Goal: Task Accomplishment & Management: Manage account settings

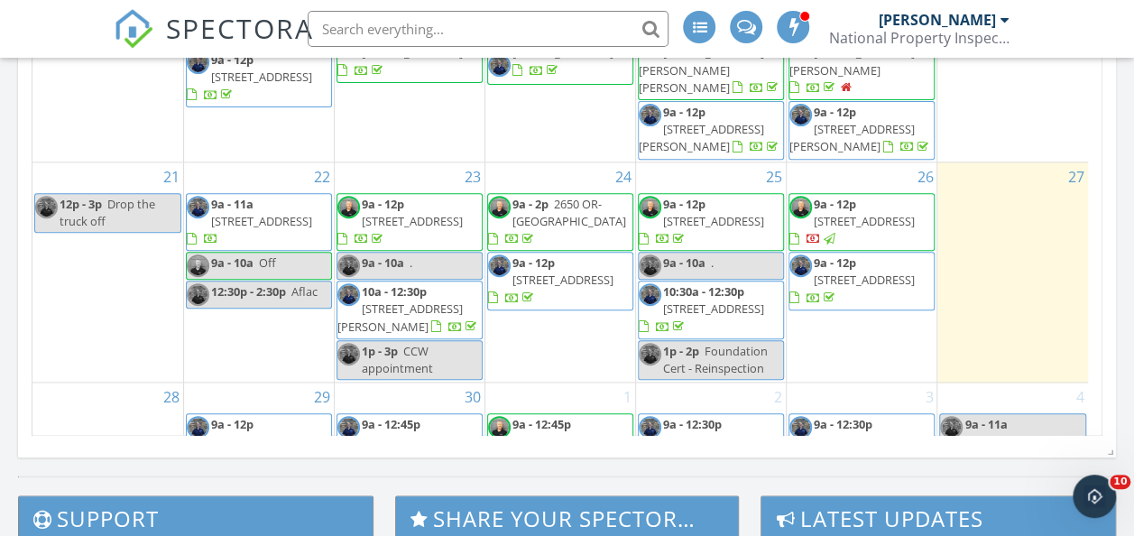
scroll to position [1154, 0]
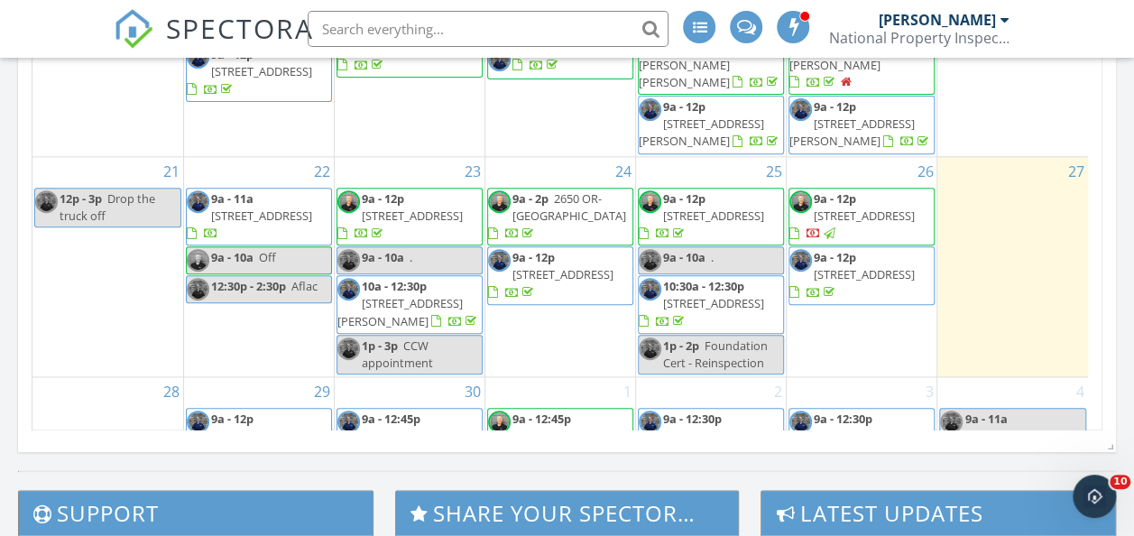
click at [858, 224] on span "1925 Stratford Ave, Medford 97504" at bounding box center [863, 215] width 101 height 16
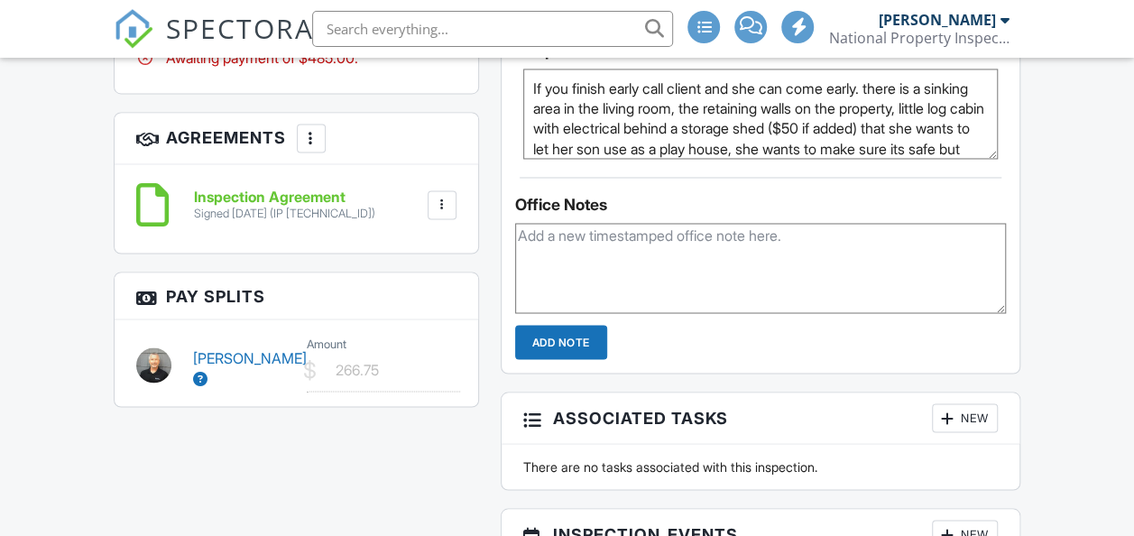
scroll to position [1428, 0]
click at [354, 164] on div "Inspection Agreement Signed [DATE] (IP [TECHNICAL_ID]) File [GEOGRAPHIC_DATA] D…" at bounding box center [296, 208] width 363 height 88
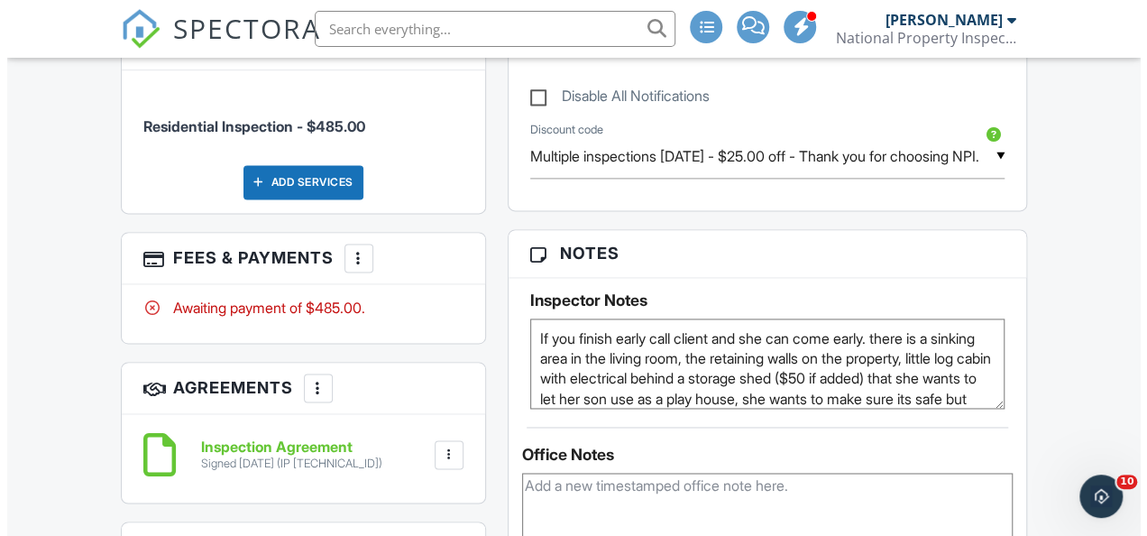
scroll to position [1129, 0]
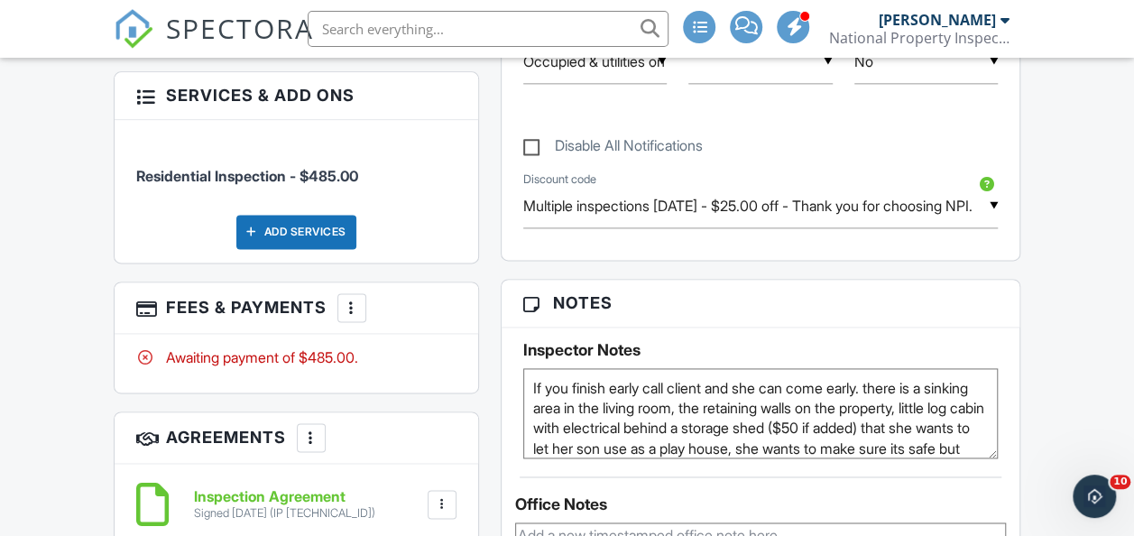
click at [350, 298] on div at bounding box center [352, 307] width 18 height 18
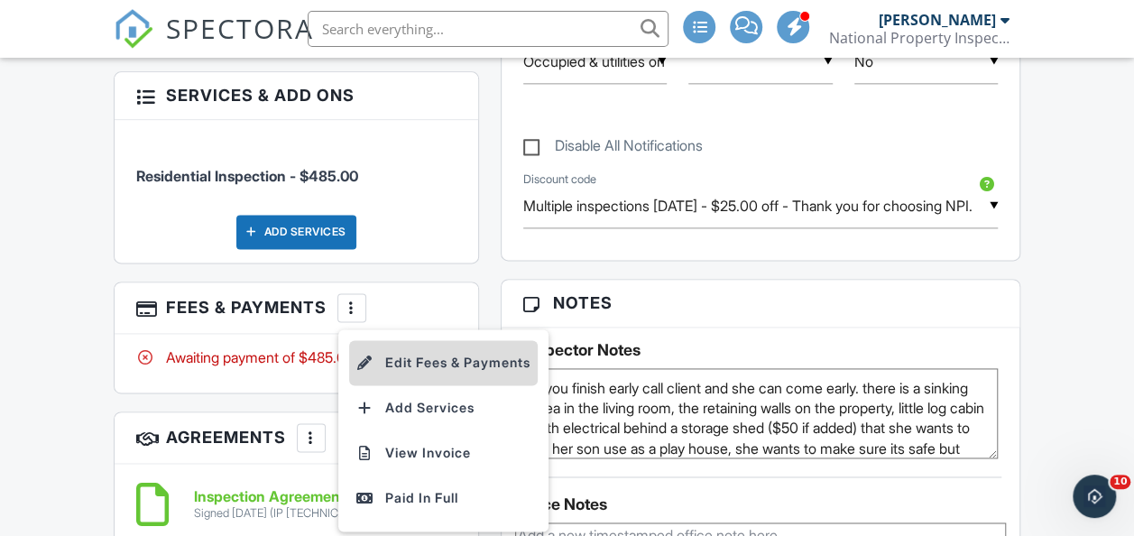
click at [441, 340] on li "Edit Fees & Payments" at bounding box center [443, 362] width 188 height 45
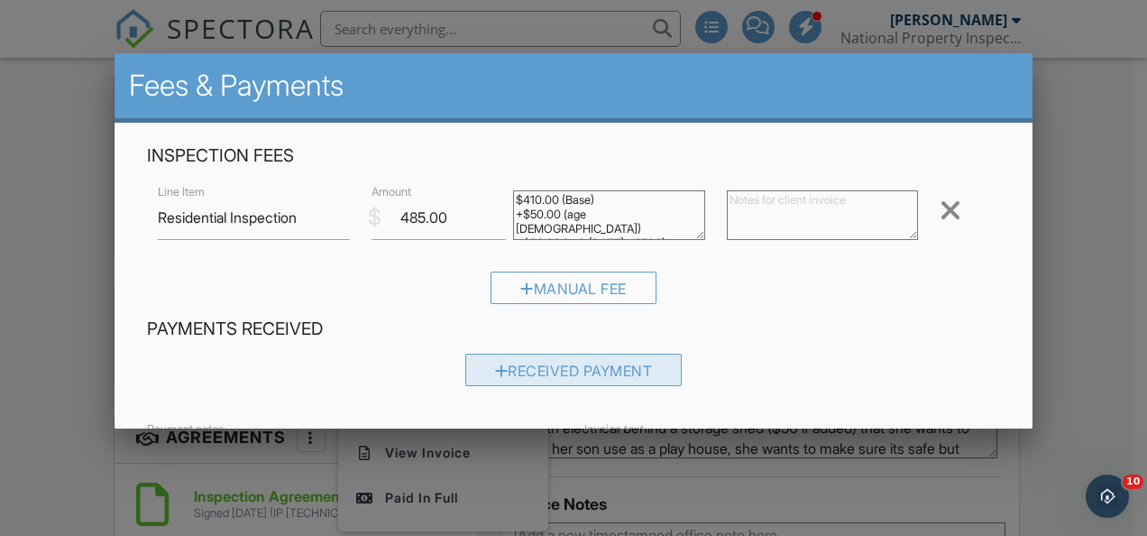
click at [583, 359] on div "Received Payment" at bounding box center [573, 369] width 217 height 32
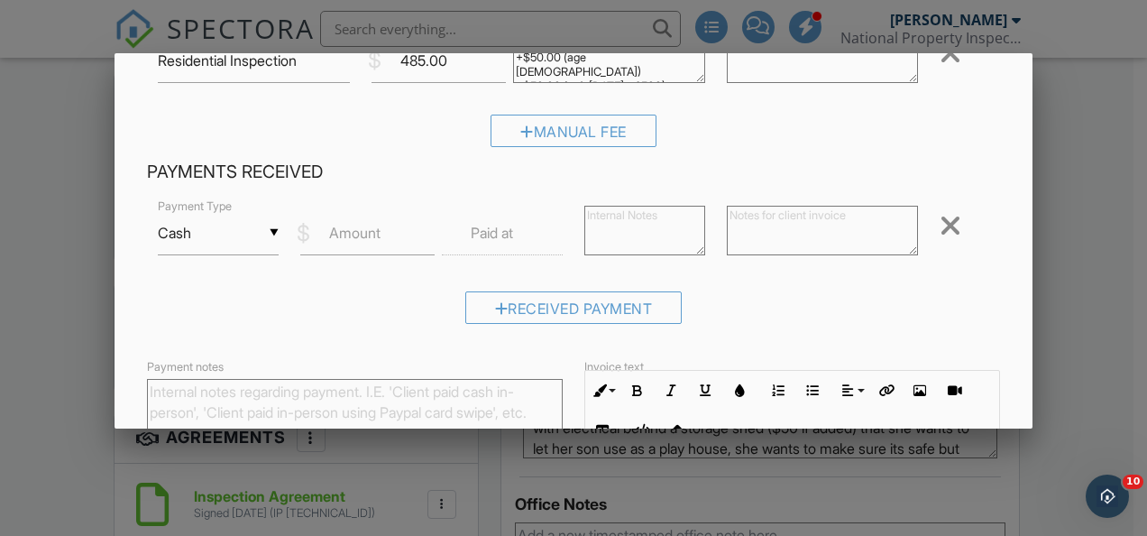
scroll to position [169, 0]
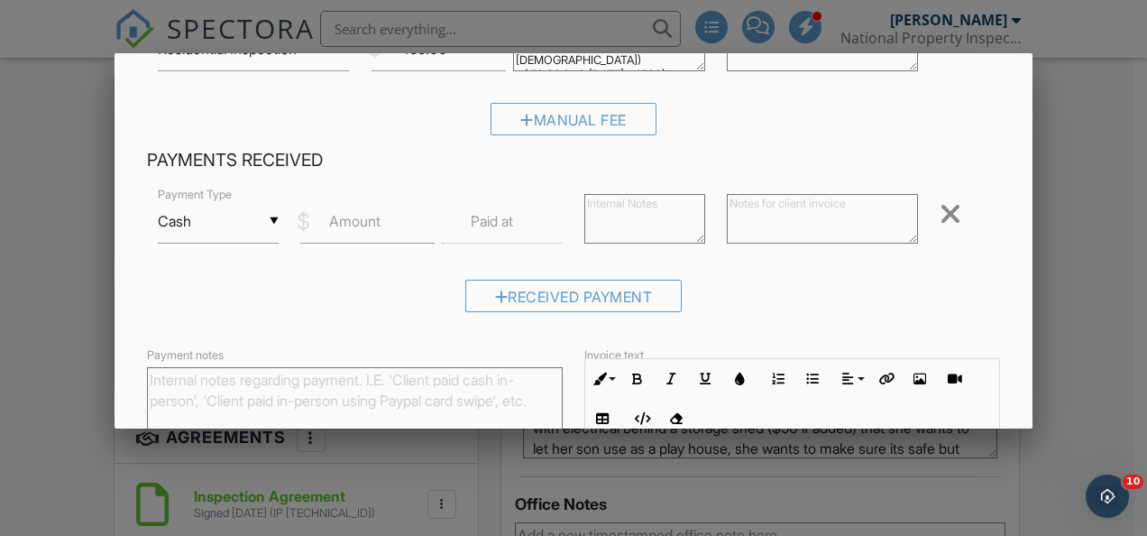
click at [350, 216] on label "Amount" at bounding box center [354, 221] width 51 height 20
click at [350, 216] on input "Amount" at bounding box center [367, 221] width 135 height 44
type input "485.00"
click at [496, 224] on label "Paid at" at bounding box center [492, 221] width 42 height 20
click at [485, 219] on label "Paid at" at bounding box center [492, 221] width 42 height 20
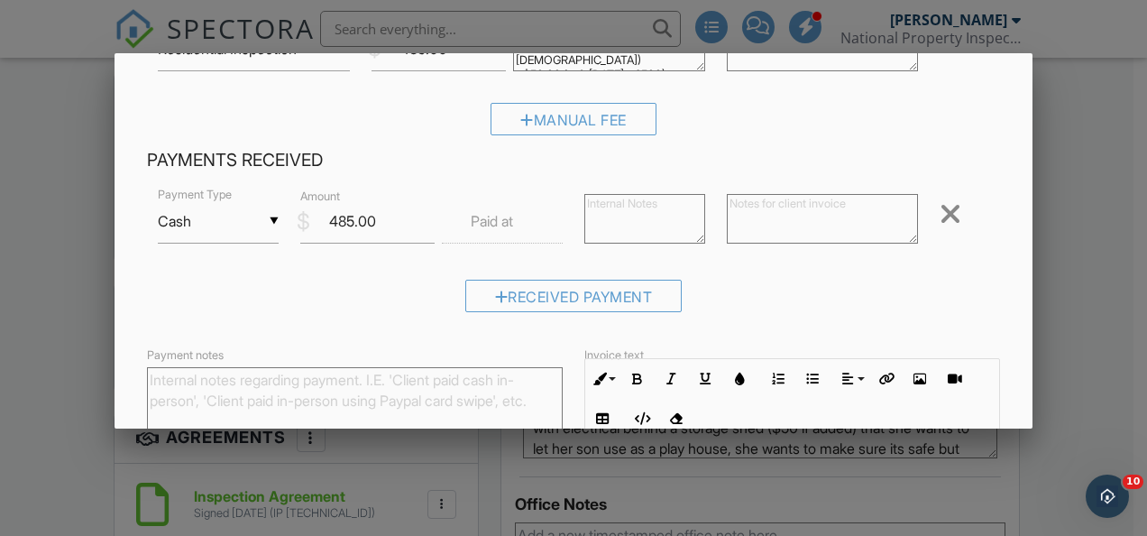
click at [491, 213] on label "Paid at" at bounding box center [492, 221] width 42 height 20
click at [499, 222] on label "Paid at" at bounding box center [492, 221] width 42 height 20
click at [485, 215] on label "Paid at" at bounding box center [492, 221] width 42 height 20
click at [473, 223] on label "Paid at" at bounding box center [492, 221] width 42 height 20
click at [496, 220] on label "Paid at" at bounding box center [492, 221] width 42 height 20
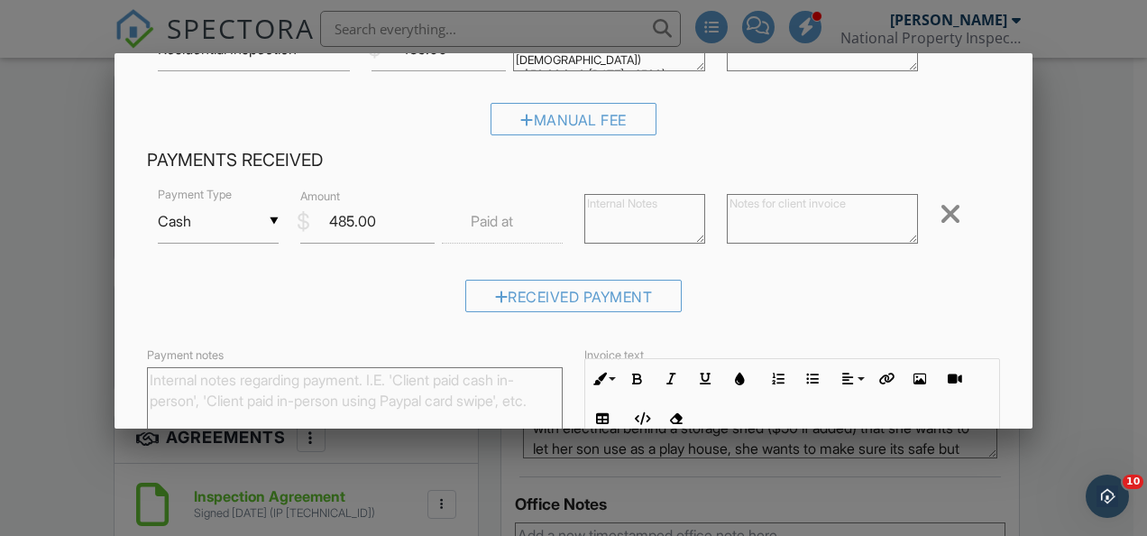
click at [500, 212] on label "Paid at" at bounding box center [492, 221] width 42 height 20
click at [487, 198] on div "▼ Cash Cash Check On-Site Card Other Cash Check On-Site Card Other Payment Type…" at bounding box center [573, 223] width 853 height 77
click at [487, 195] on div "▼ Cash Cash Check On-Site Card Other Cash Check On-Site Card Other Payment Type…" at bounding box center [573, 223] width 853 height 77
click at [496, 225] on label "Paid at" at bounding box center [492, 221] width 42 height 20
click at [491, 221] on label "Paid at" at bounding box center [492, 221] width 42 height 20
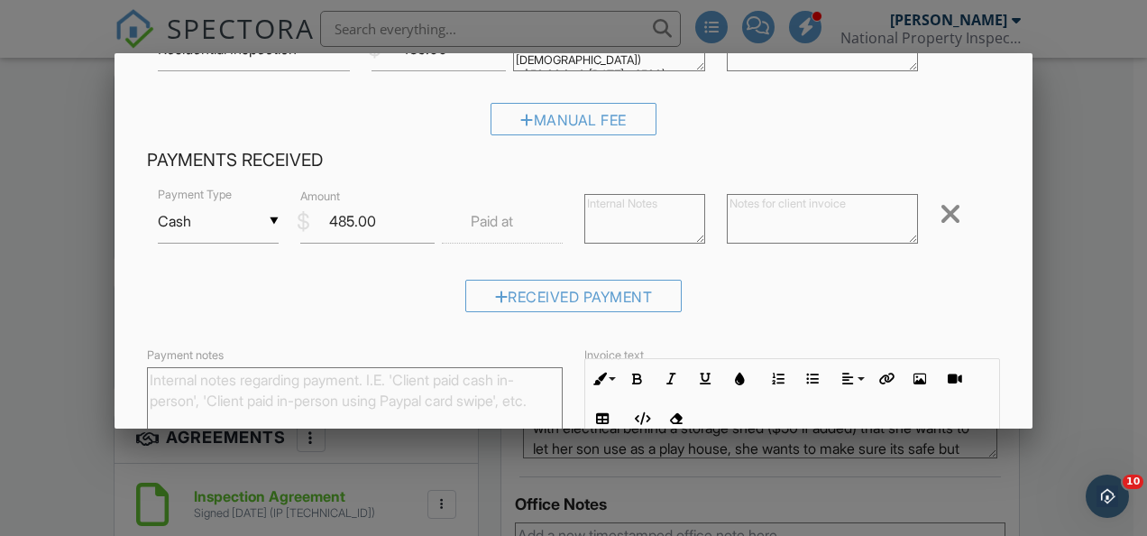
drag, startPoint x: 1020, startPoint y: 211, endPoint x: 1024, endPoint y: 227, distance: 16.8
click at [1024, 228] on div "Fees & Payments Inspection Fees Line Item Residential Inspection $ Amount 485.0…" at bounding box center [574, 240] width 918 height 375
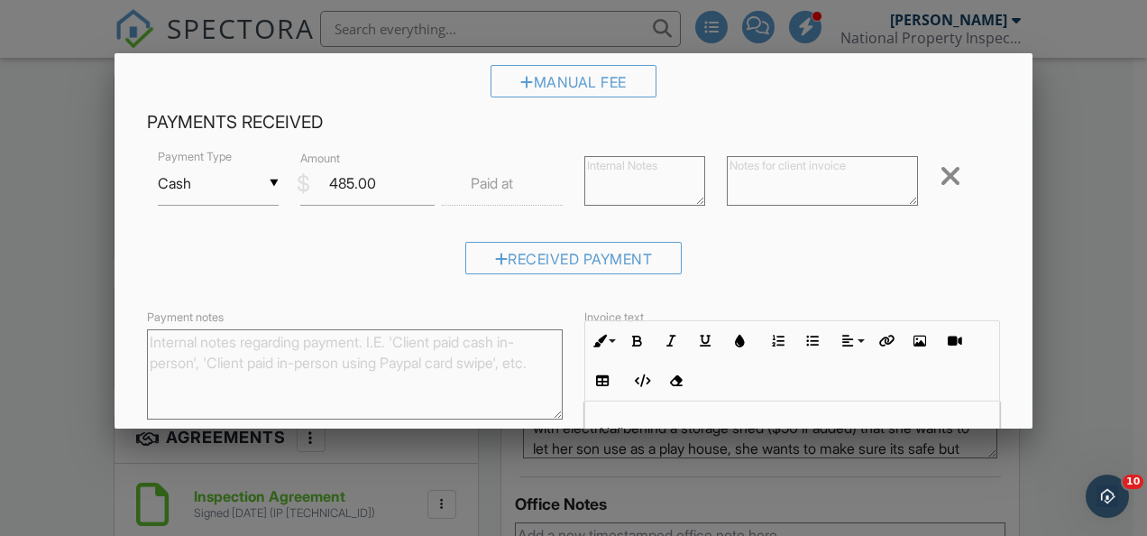
scroll to position [100, 0]
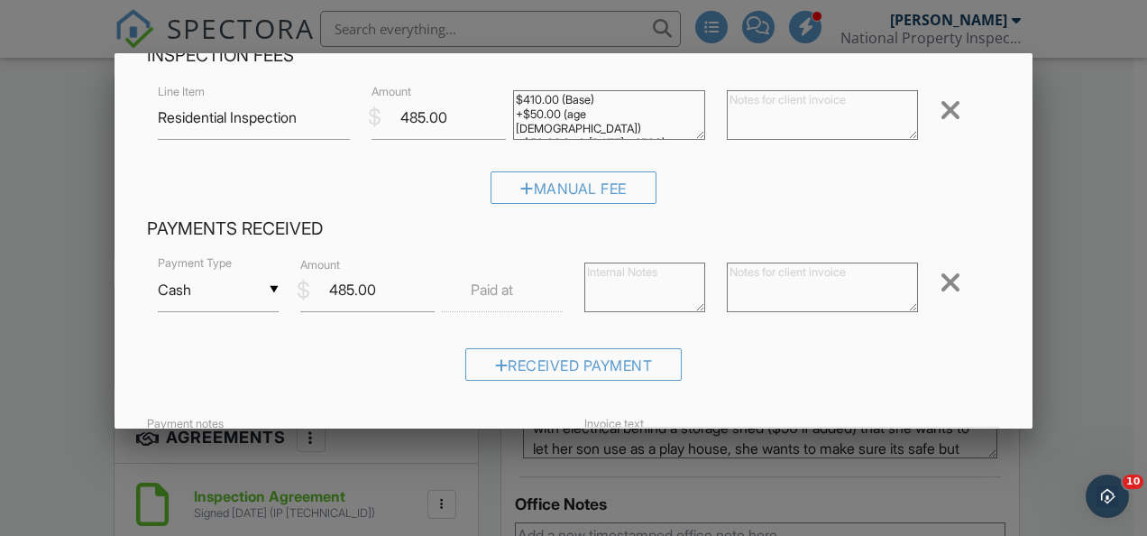
click at [489, 283] on label "Paid at" at bounding box center [492, 290] width 42 height 20
click at [494, 263] on div "▼ Cash Cash Check On-Site Card Other Cash Check On-Site Card Other Payment Type…" at bounding box center [573, 291] width 853 height 77
click at [487, 283] on label "Paid at" at bounding box center [492, 290] width 42 height 20
click at [478, 285] on label "Paid at" at bounding box center [492, 290] width 42 height 20
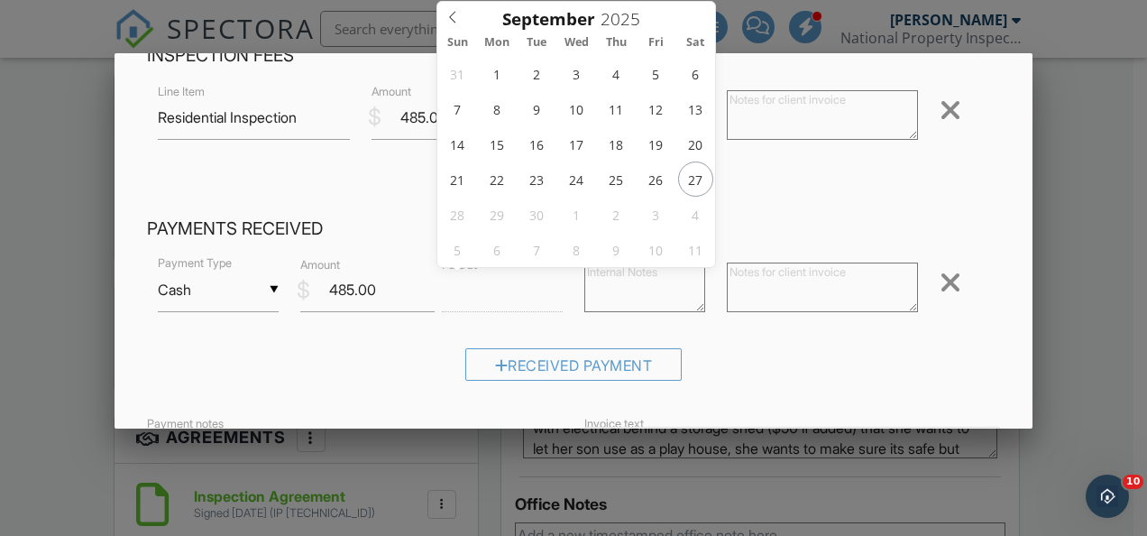
click at [484, 306] on input "text" at bounding box center [502, 290] width 121 height 44
type input "[DATE] 12:00 PM"
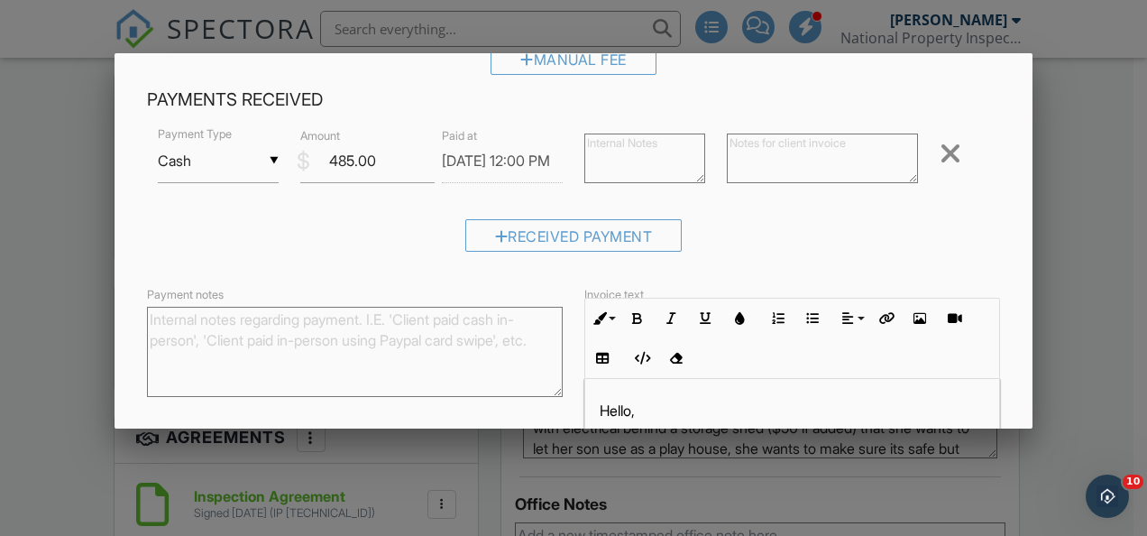
scroll to position [247, 0]
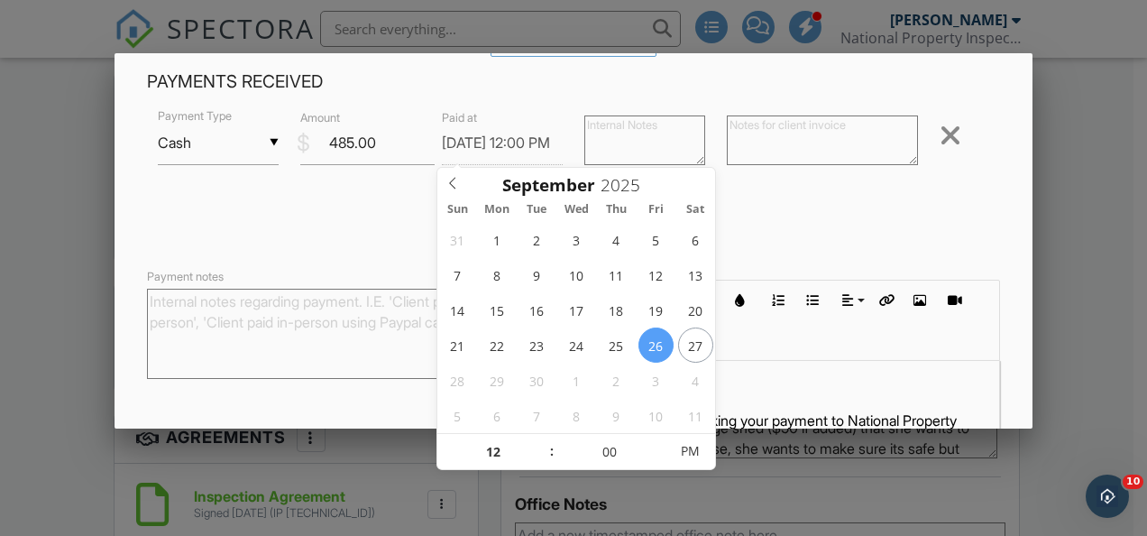
click at [532, 135] on input "[DATE] 12:00 PM" at bounding box center [502, 143] width 121 height 44
click at [1084, 200] on div at bounding box center [573, 245] width 1147 height 670
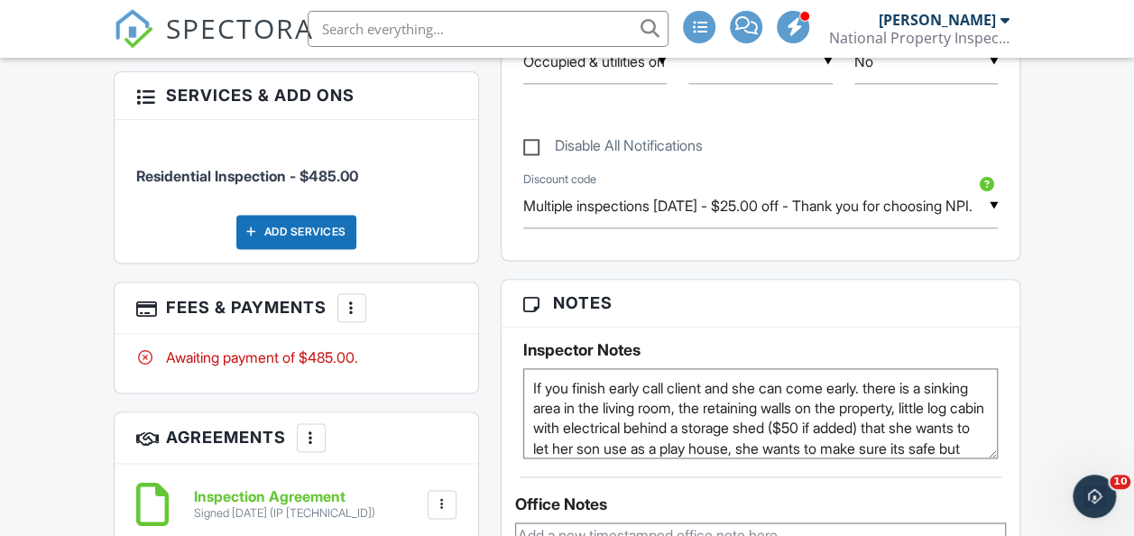
click at [351, 298] on div at bounding box center [352, 307] width 18 height 18
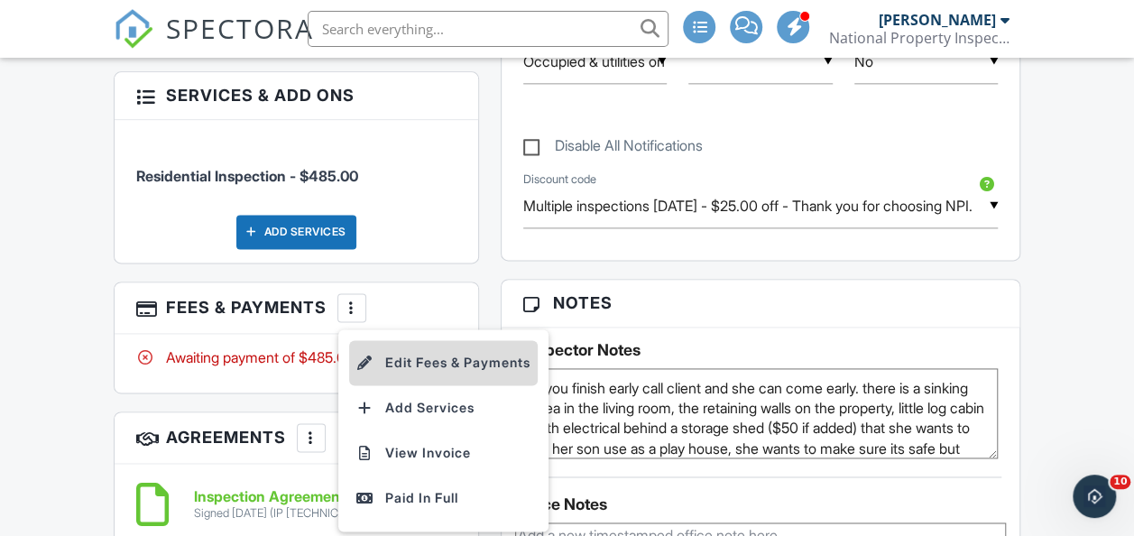
click at [454, 340] on li "Edit Fees & Payments" at bounding box center [443, 362] width 188 height 45
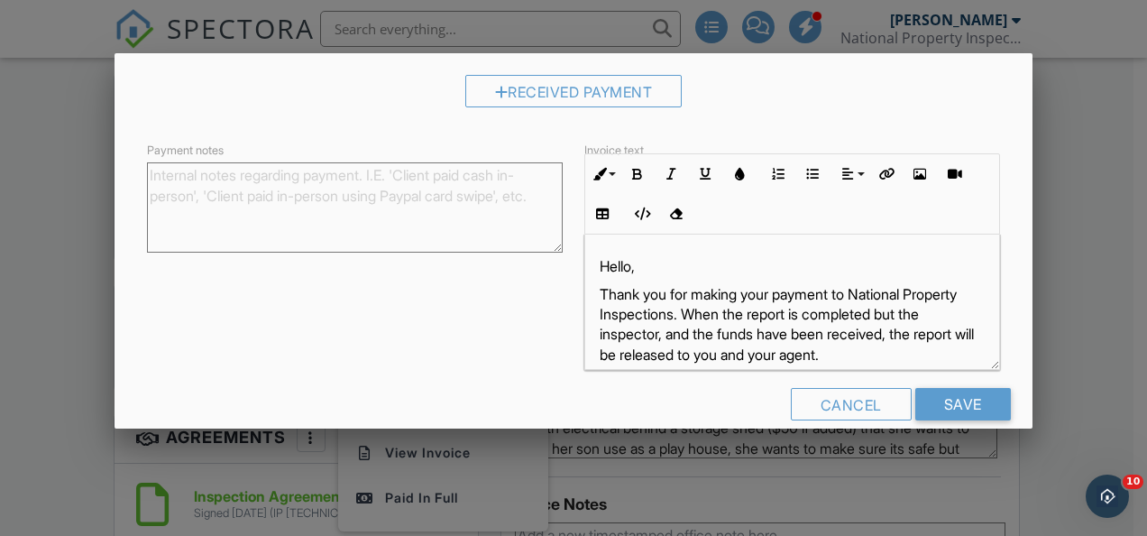
scroll to position [399, 0]
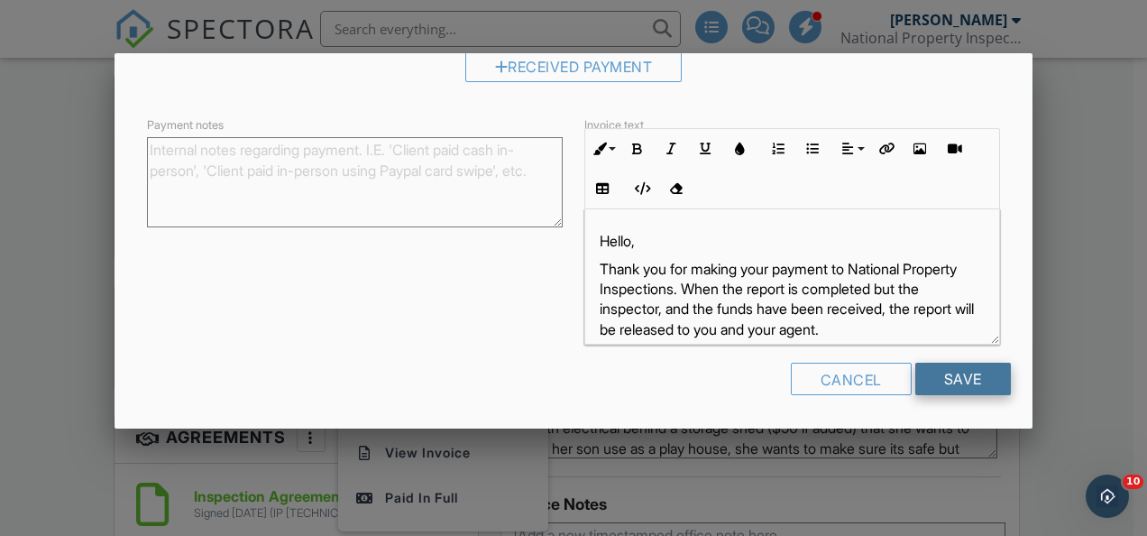
click at [939, 382] on input "Save" at bounding box center [963, 379] width 96 height 32
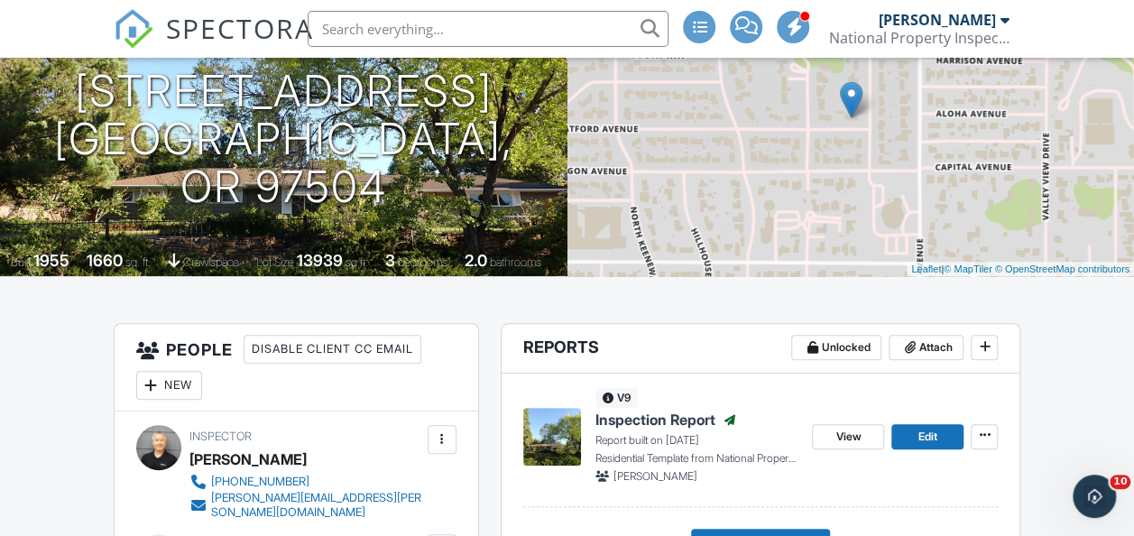
scroll to position [138, 0]
